Goal: Task Accomplishment & Management: Use online tool/utility

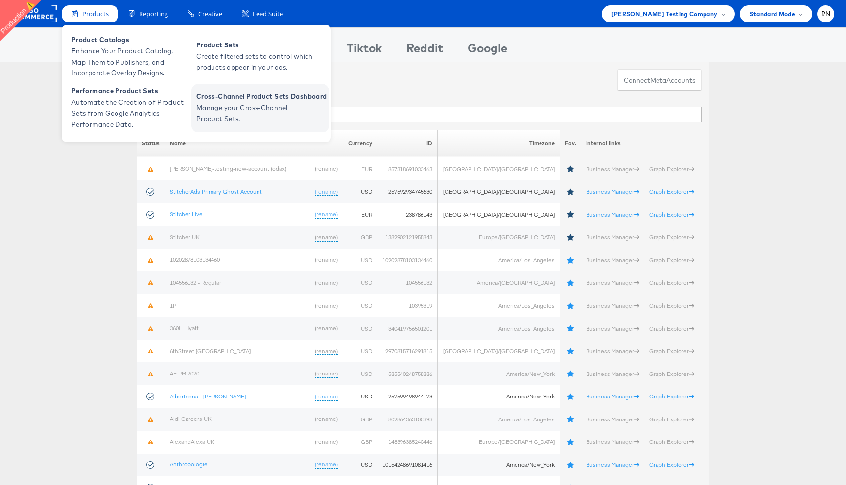
click at [238, 108] on span "Manage your Cross-Channel Product Sets." at bounding box center [254, 113] width 117 height 23
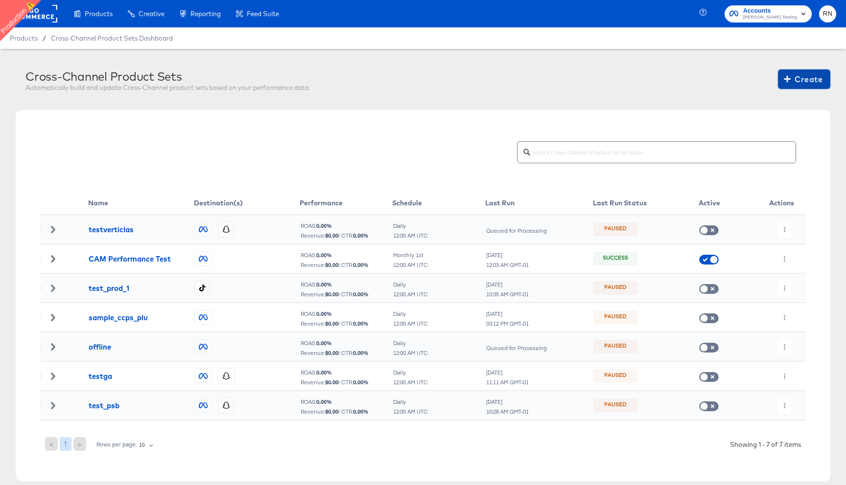
click at [795, 85] on span "Create" at bounding box center [803, 79] width 37 height 14
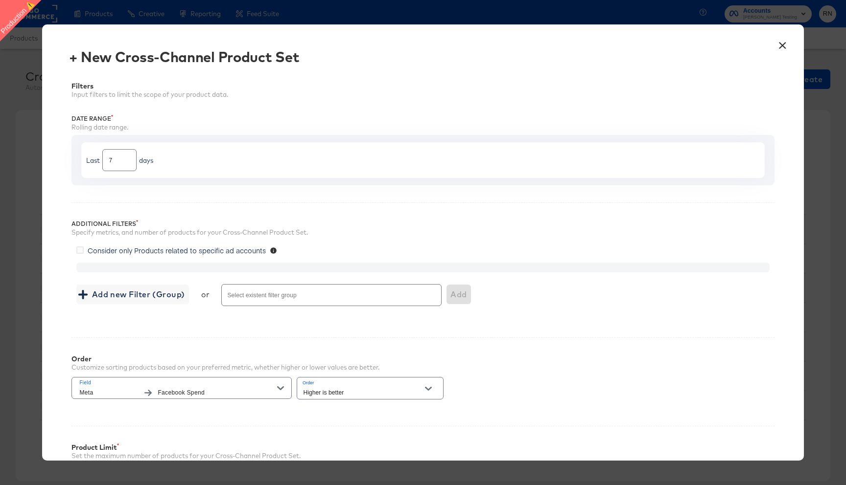
click at [177, 246] on span "Consider only Products related to specific ad accounts" at bounding box center [177, 251] width 178 height 10
click at [0, 0] on input "Consider only Products related to specific ad accounts" at bounding box center [0, 0] width 0 height 0
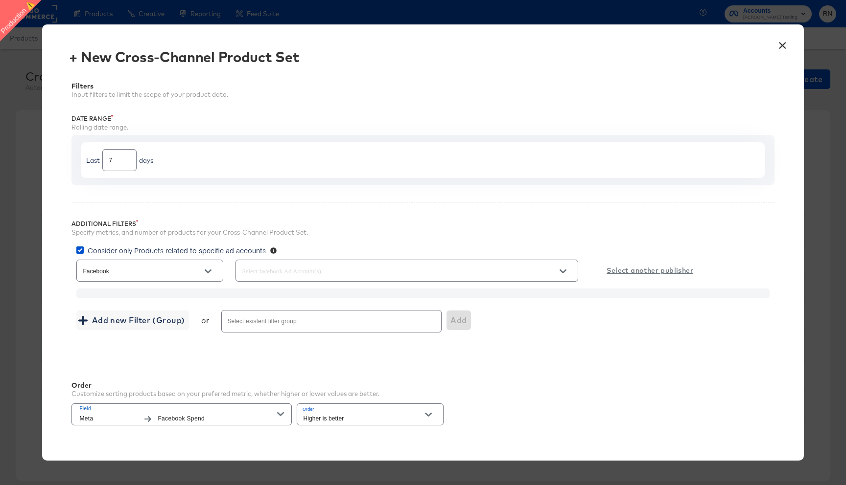
click at [173, 249] on span "Consider only Products related to specific ad accounts" at bounding box center [177, 251] width 178 height 10
click at [0, 0] on input "Consider only Products related to specific ad accounts" at bounding box center [0, 0] width 0 height 0
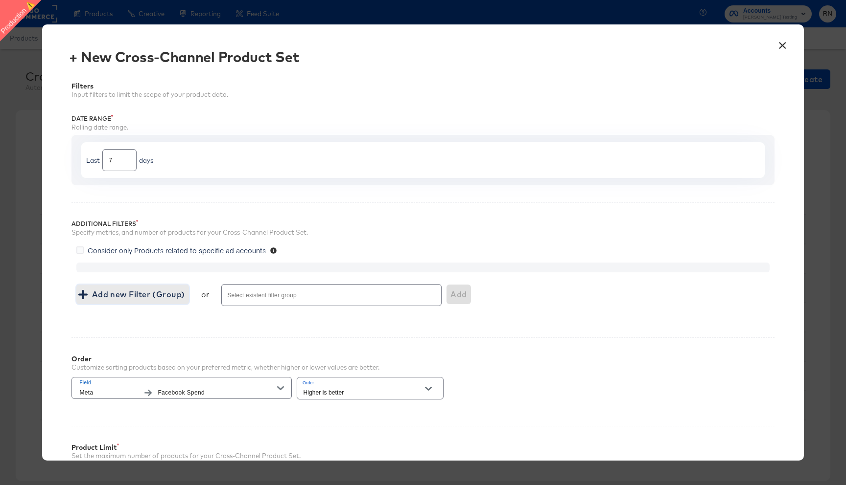
click at [165, 301] on button "Add new Filter (Group)" at bounding box center [132, 295] width 112 height 20
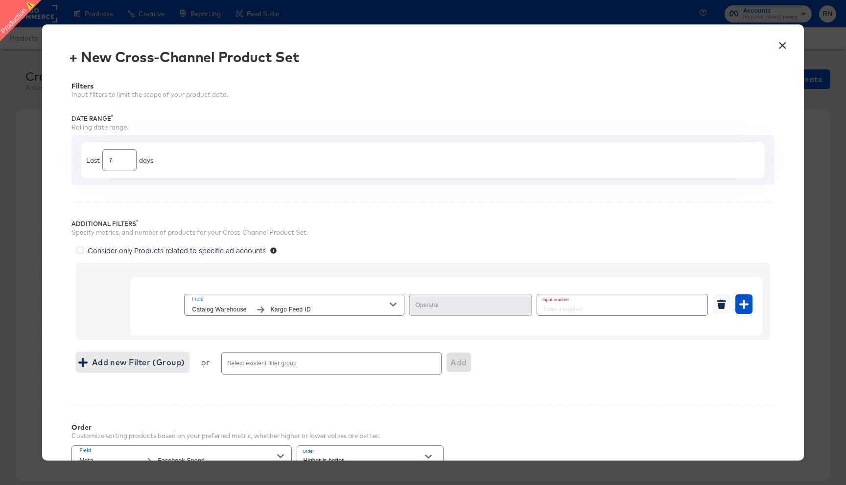
type input "Equal"
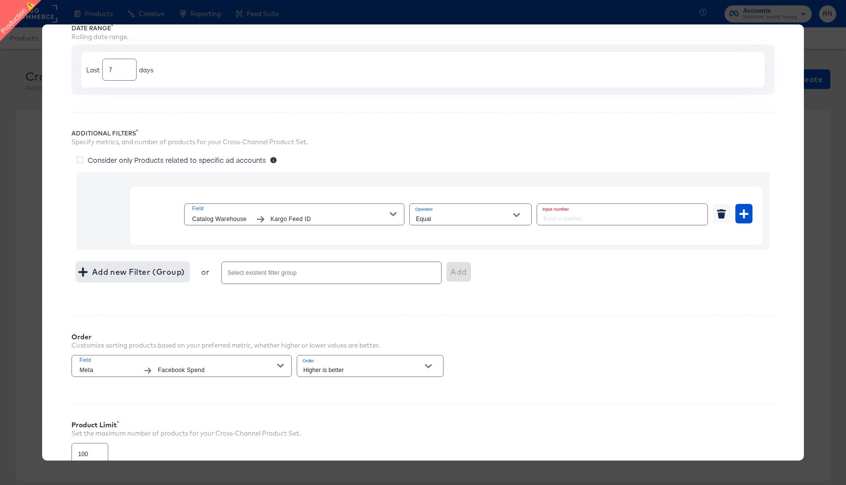
scroll to position [179, 0]
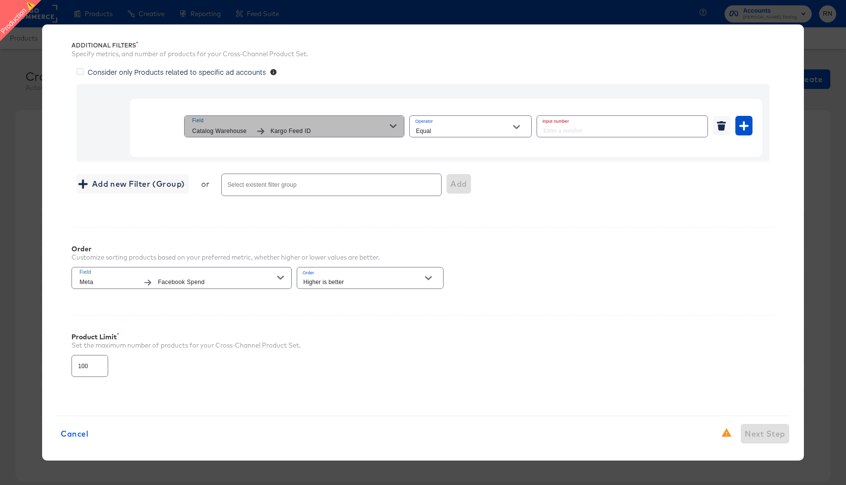
click at [321, 125] on div "Field Catalog Warehouse Kargo Feed ID" at bounding box center [291, 126] width 198 height 20
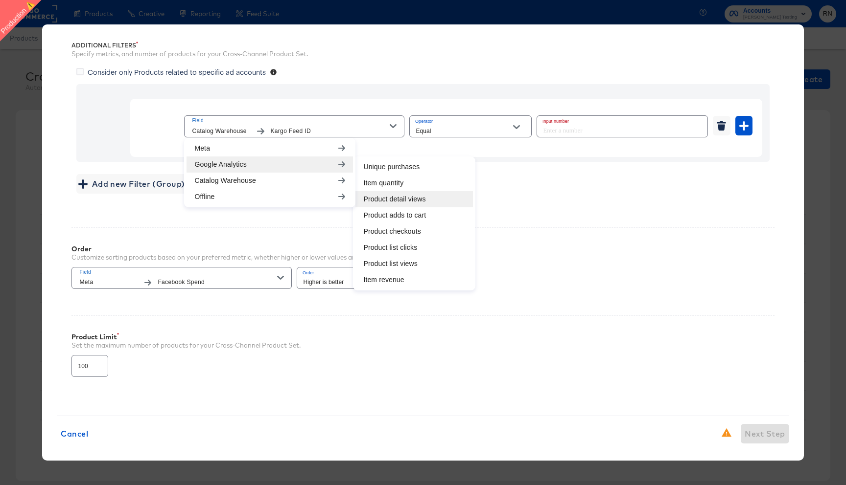
click at [390, 195] on li "Product detail views" at bounding box center [413, 199] width 117 height 16
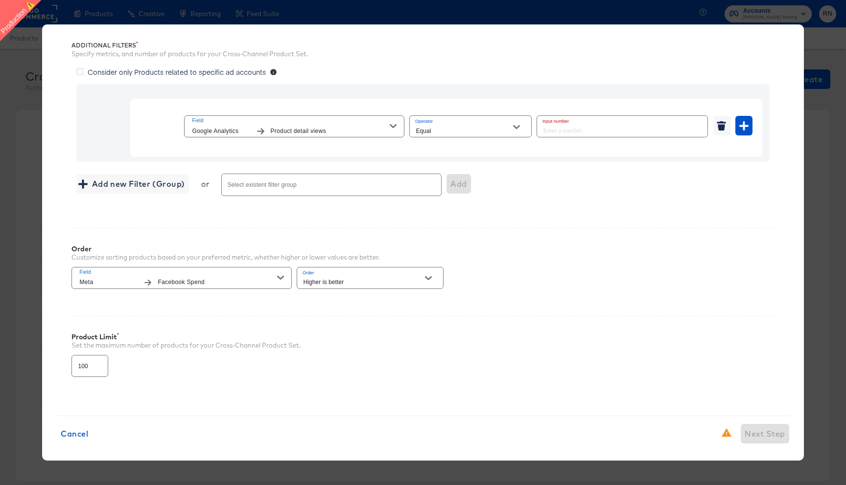
click at [457, 127] on input "Equal" at bounding box center [462, 130] width 98 height 11
click at [452, 158] on li "Equal" at bounding box center [470, 151] width 121 height 16
click at [564, 129] on input "number" at bounding box center [619, 126] width 164 height 21
type input "9"
click at [614, 213] on div "Filters Input filters to limit the scope of your product data. Date Range Rolli…" at bounding box center [423, 145] width 732 height 512
